Goal: Check status

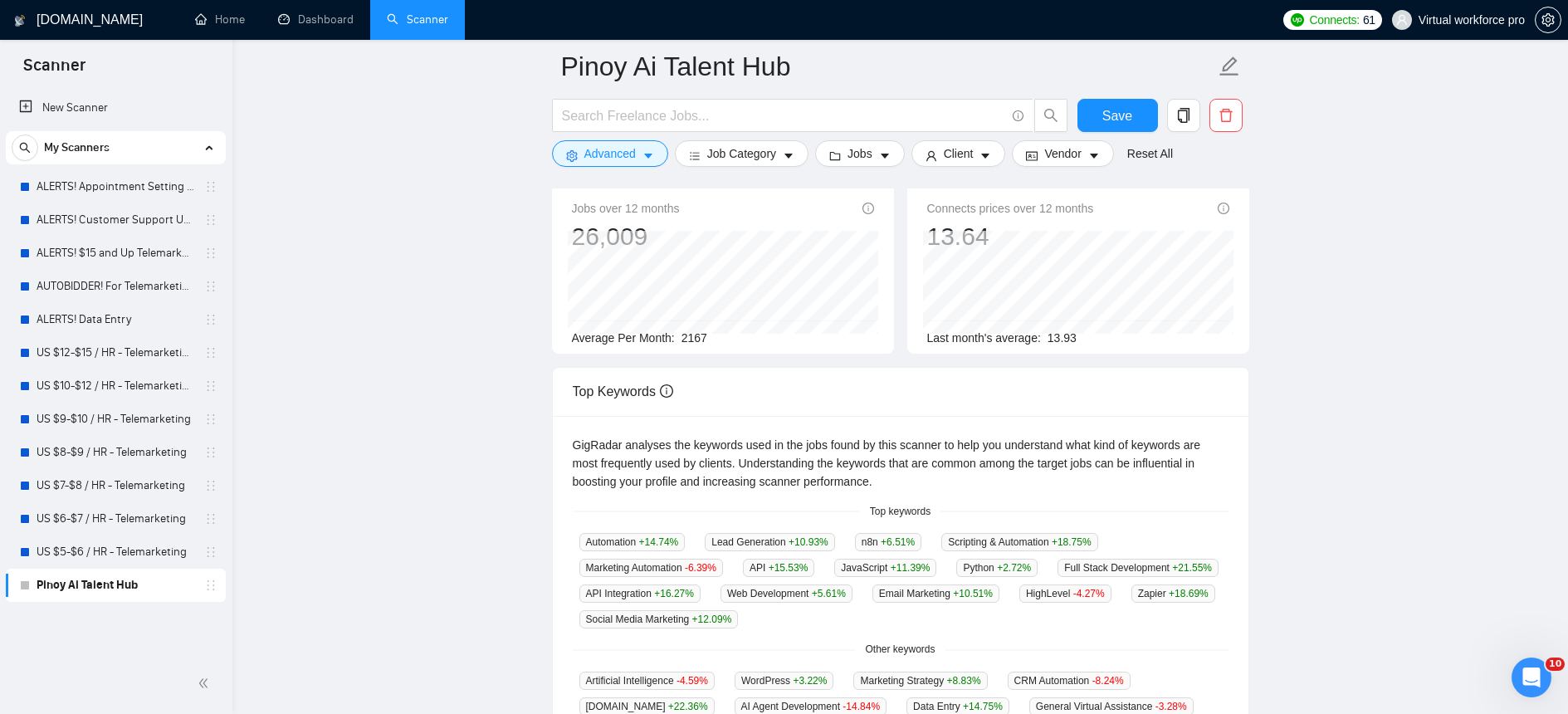
click at [388, 163] on main "Pinoy Ai Talent Hub Save Advanced Job Category Jobs Client Vendor Reset All Pre…" at bounding box center [900, 516] width 1282 height 1153
click at [330, 22] on link "Dashboard" at bounding box center [316, 19] width 76 height 14
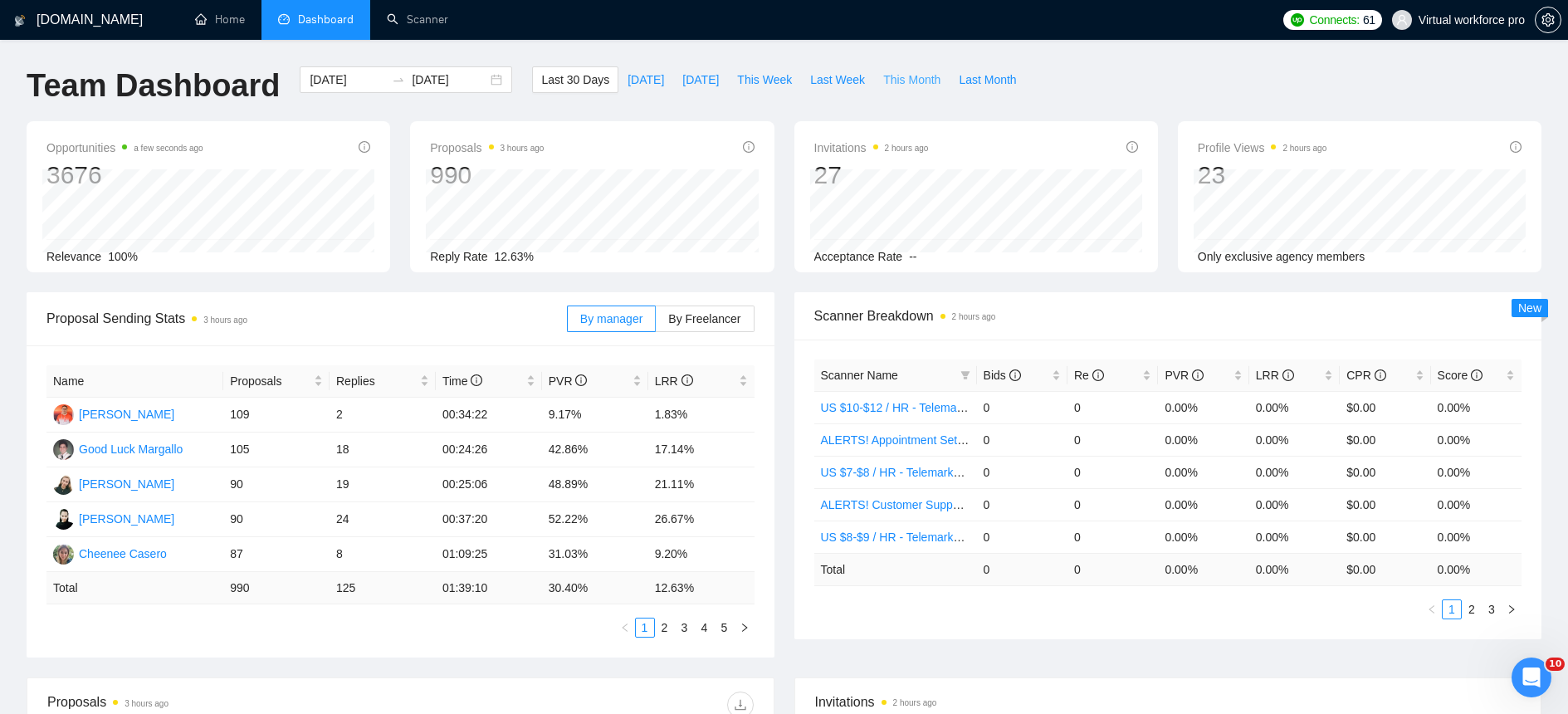
click at [895, 84] on span "This Month" at bounding box center [911, 79] width 57 height 18
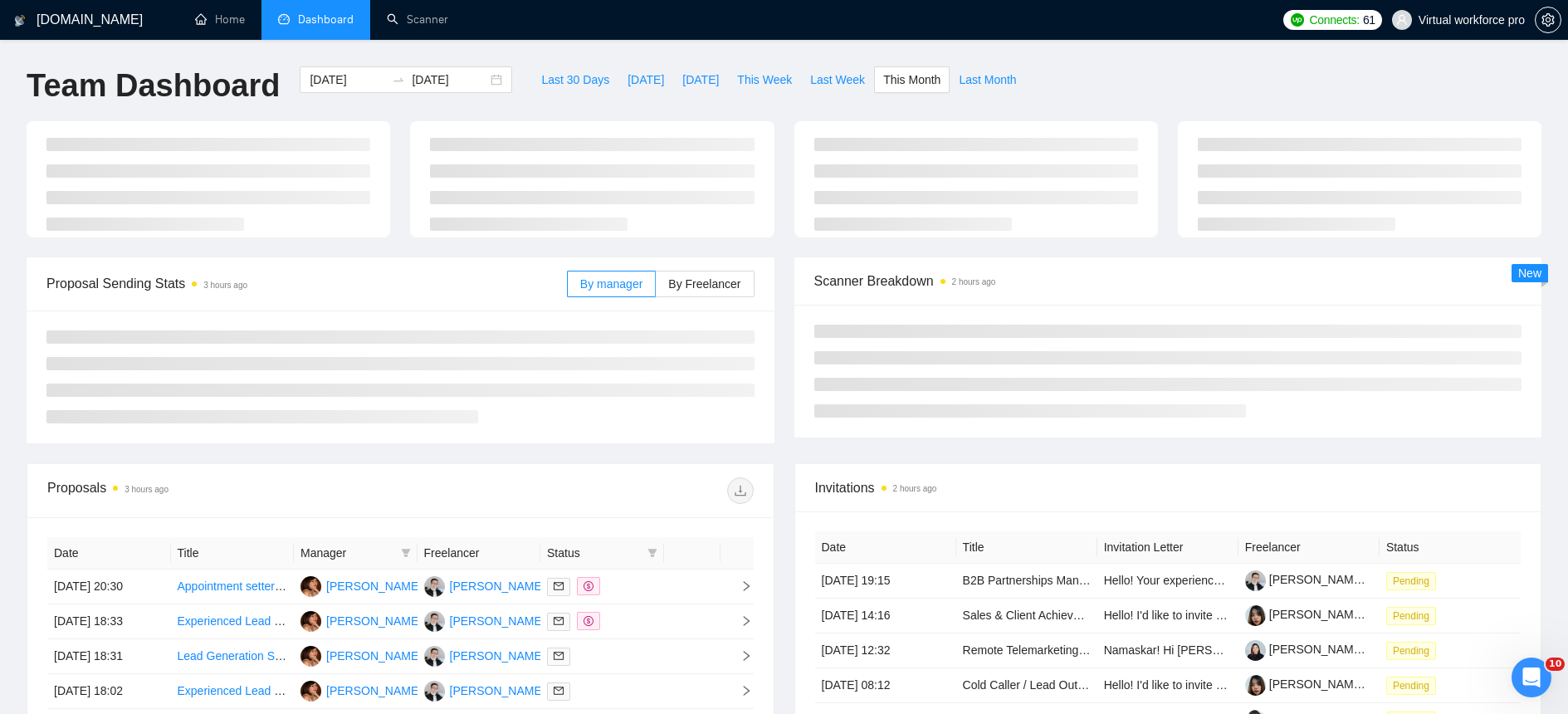
type input "[DATE]"
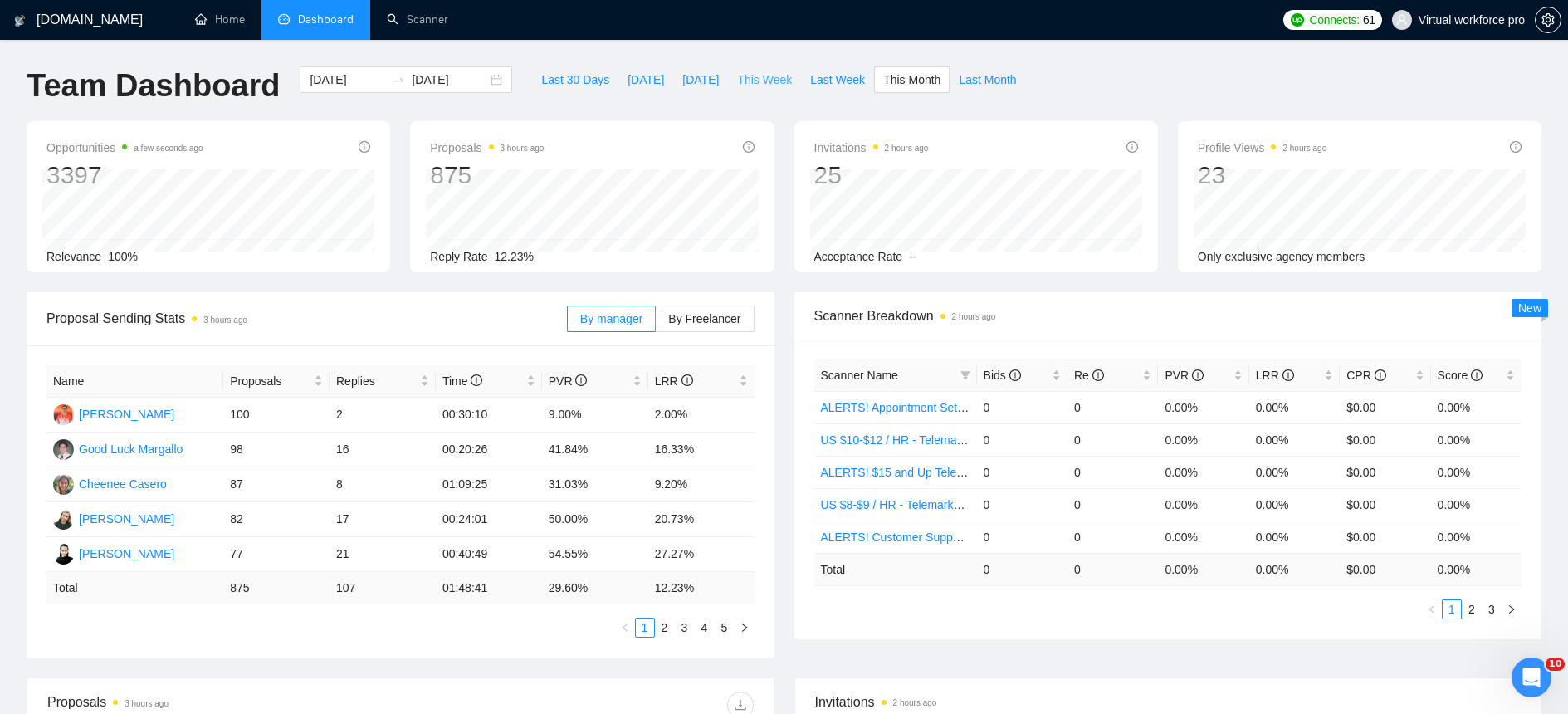
click at [755, 75] on span "This Week" at bounding box center [765, 79] width 54 height 18
drag, startPoint x: 708, startPoint y: 550, endPoint x: 228, endPoint y: 552, distance: 480.0
click at [228, 552] on tr "[PERSON_NAME] 17 0 00:16:10 5.88% 0.00%" at bounding box center [400, 555] width 708 height 35
click at [693, 630] on link "2" at bounding box center [685, 628] width 18 height 18
click at [700, 630] on link "3" at bounding box center [704, 628] width 18 height 18
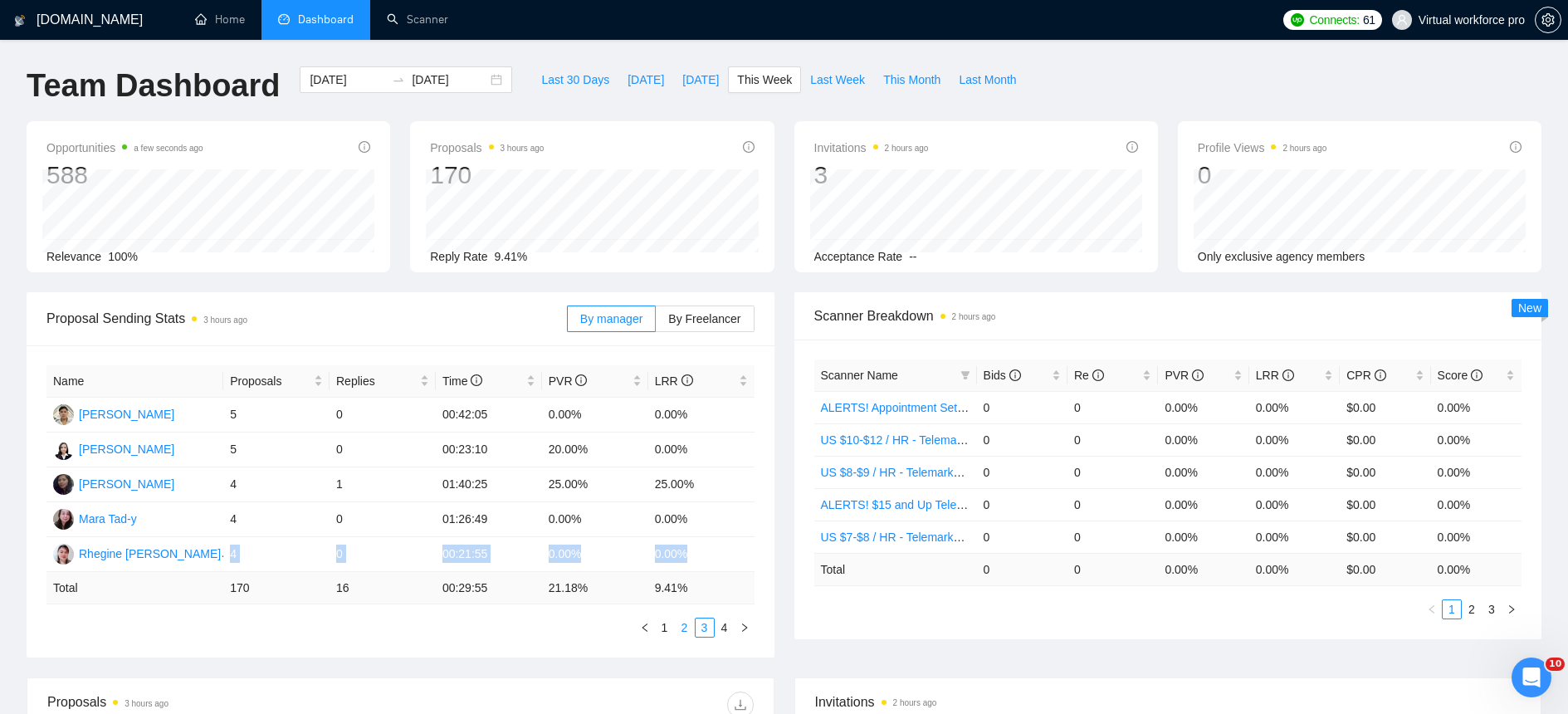
click at [686, 624] on link "2" at bounding box center [685, 628] width 18 height 18
click at [702, 630] on link "3" at bounding box center [704, 628] width 18 height 18
click at [719, 631] on link "4" at bounding box center [724, 628] width 18 height 18
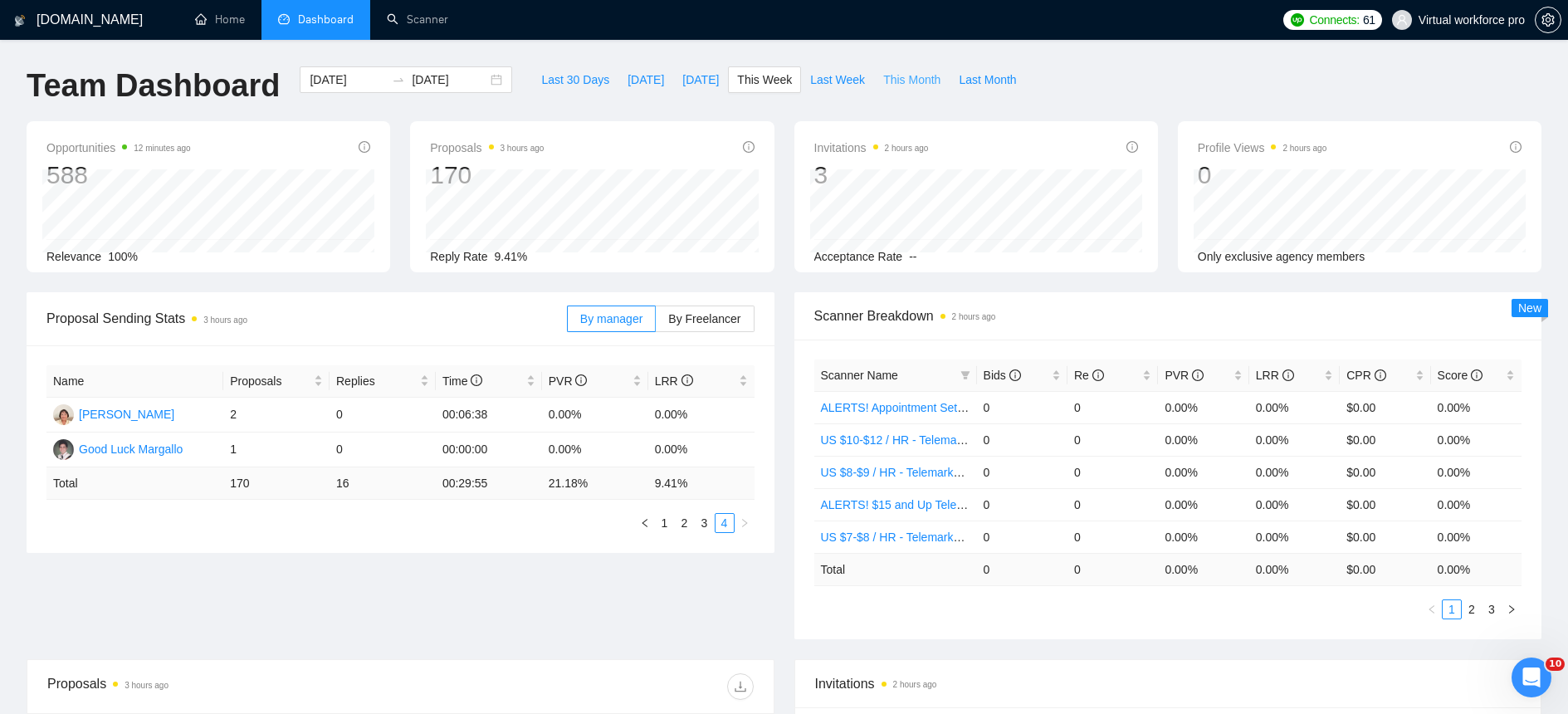
click at [901, 77] on span "This Month" at bounding box center [911, 79] width 57 height 18
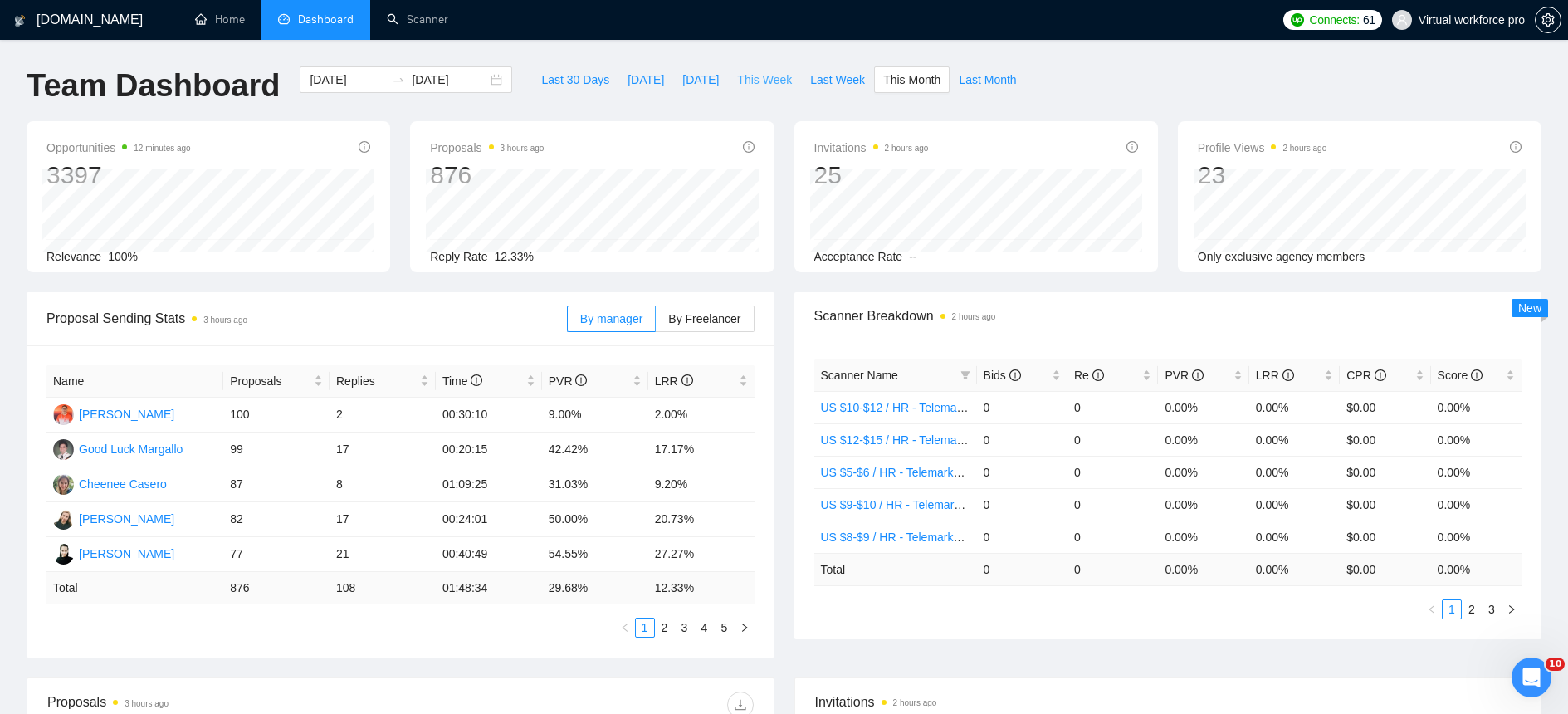
click at [756, 82] on span "This Week" at bounding box center [765, 79] width 54 height 18
type input "[DATE]"
click at [345, 12] on span "Dashboard" at bounding box center [325, 19] width 55 height 14
